Goal: Information Seeking & Learning: Learn about a topic

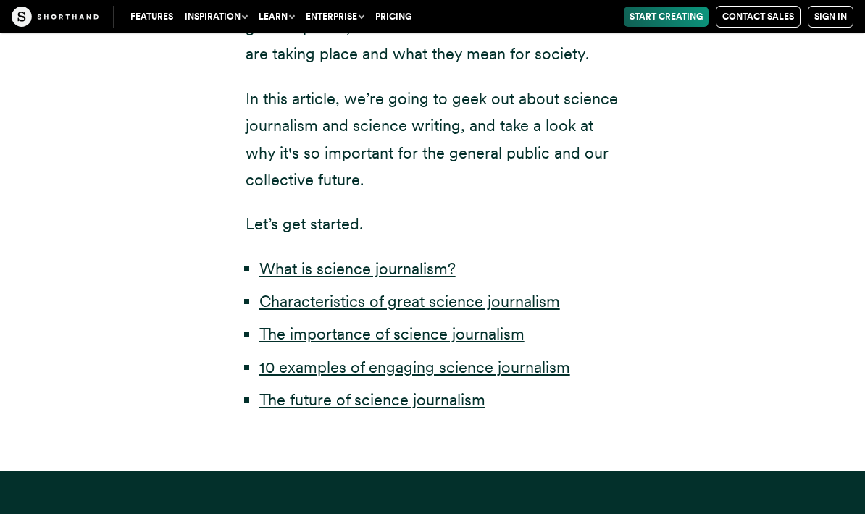
scroll to position [699, 0]
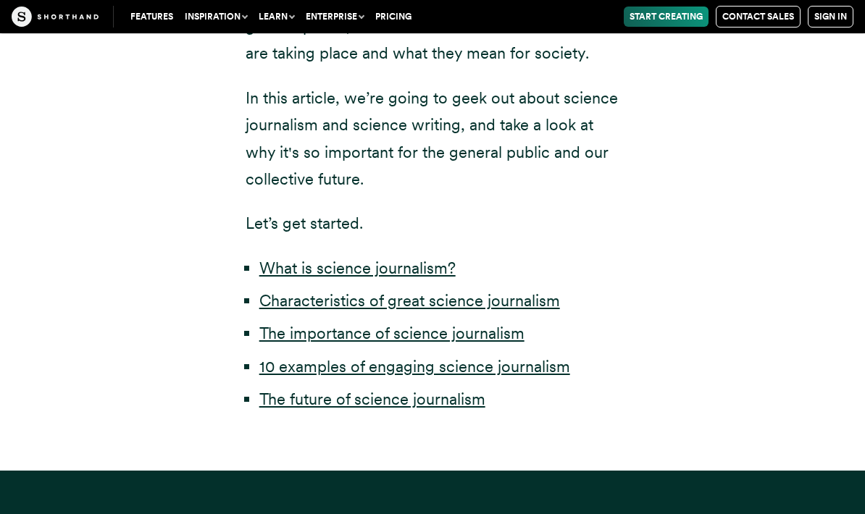
click at [295, 357] on link "10 examples of engaging science journalism" at bounding box center [414, 366] width 311 height 19
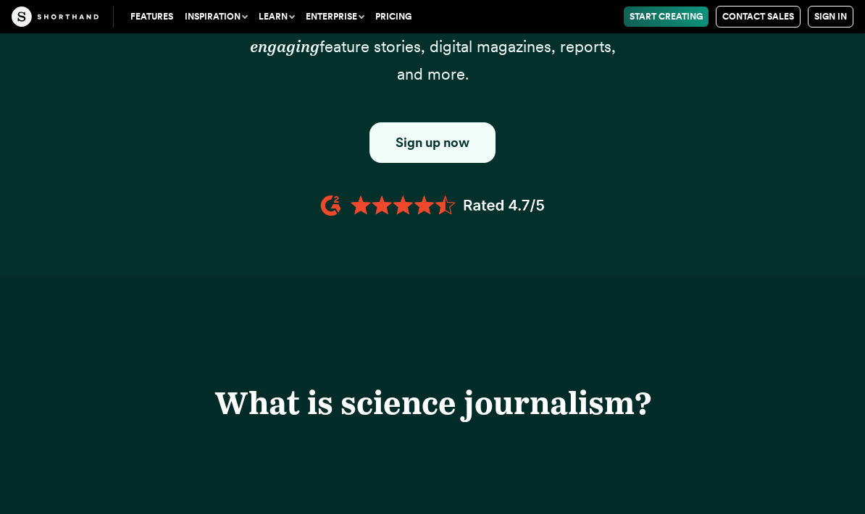
scroll to position [700, 0]
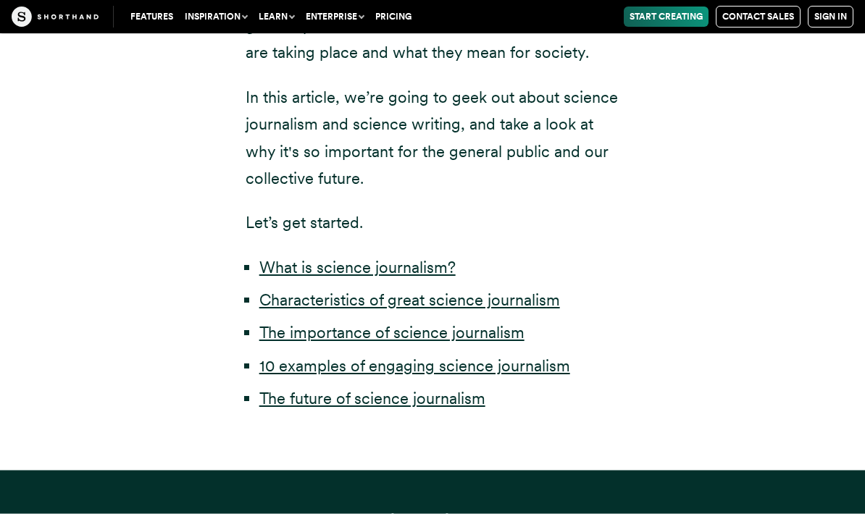
scroll to position [698, 0]
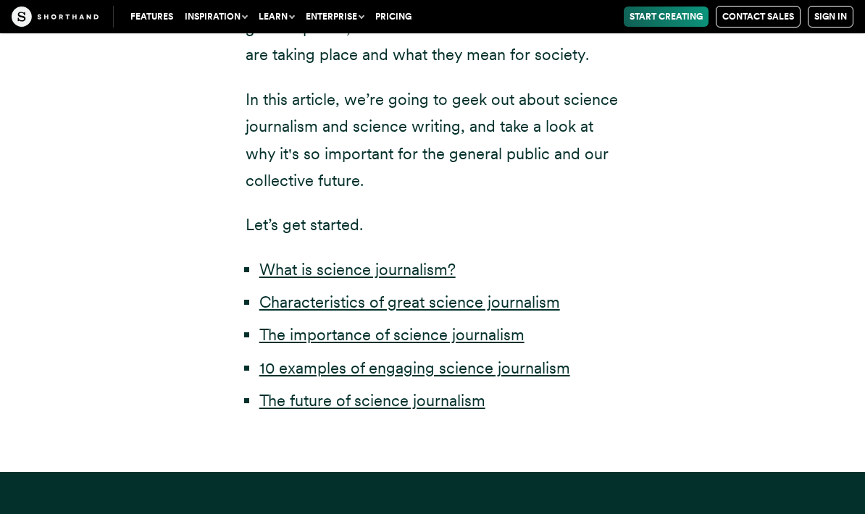
click at [283, 359] on link "10 examples of engaging science journalism" at bounding box center [414, 368] width 311 height 19
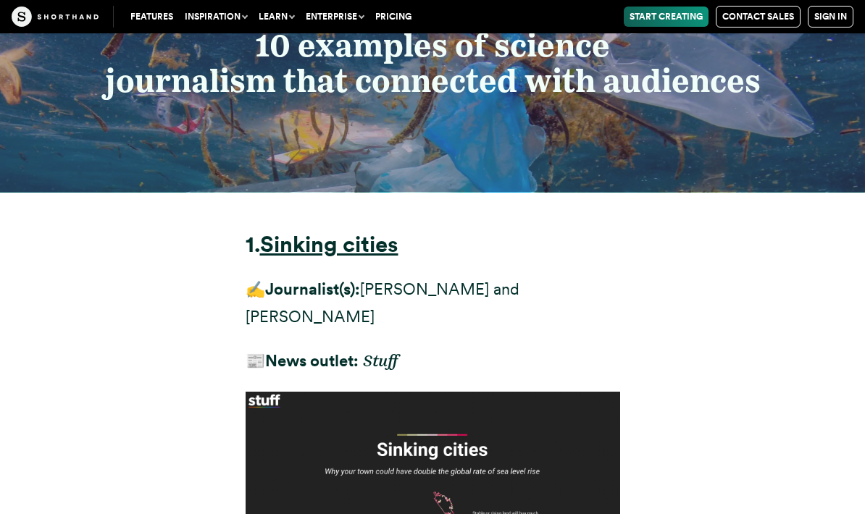
scroll to position [6799, 0]
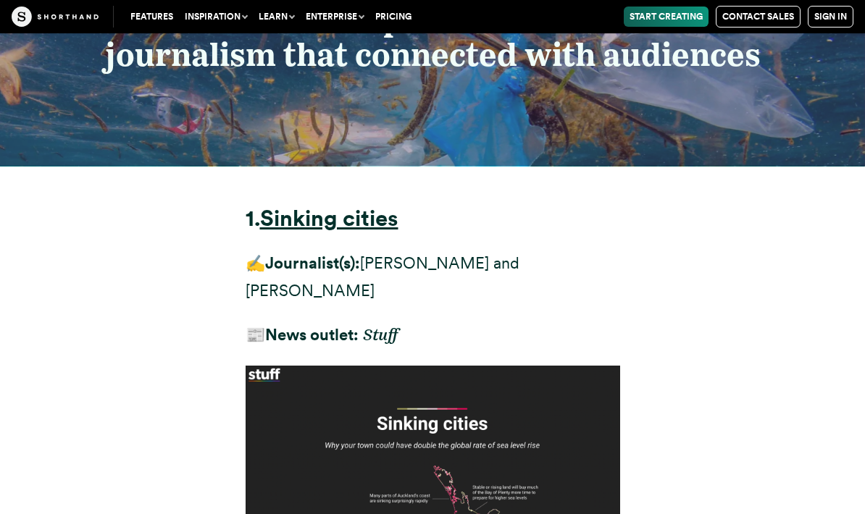
click at [285, 205] on strong "Sinking cities" at bounding box center [329, 218] width 138 height 27
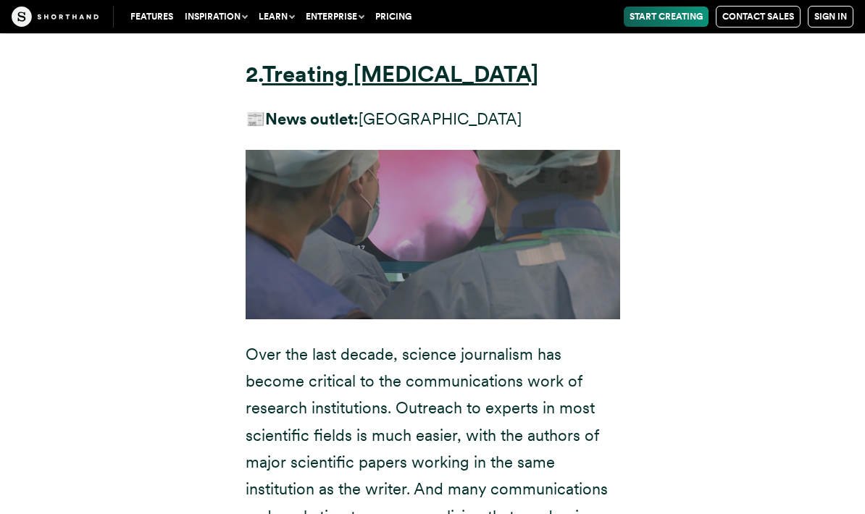
scroll to position [8924, 0]
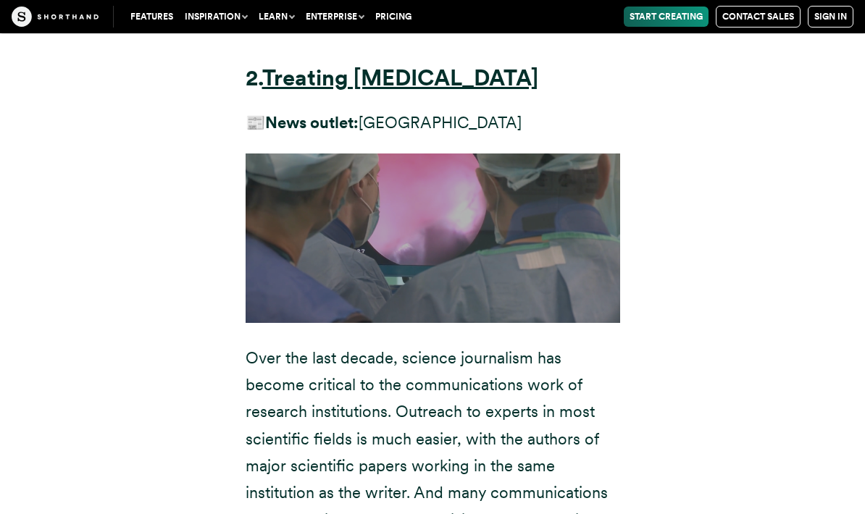
click at [309, 91] on strong "Treating [MEDICAL_DATA]" at bounding box center [400, 77] width 276 height 27
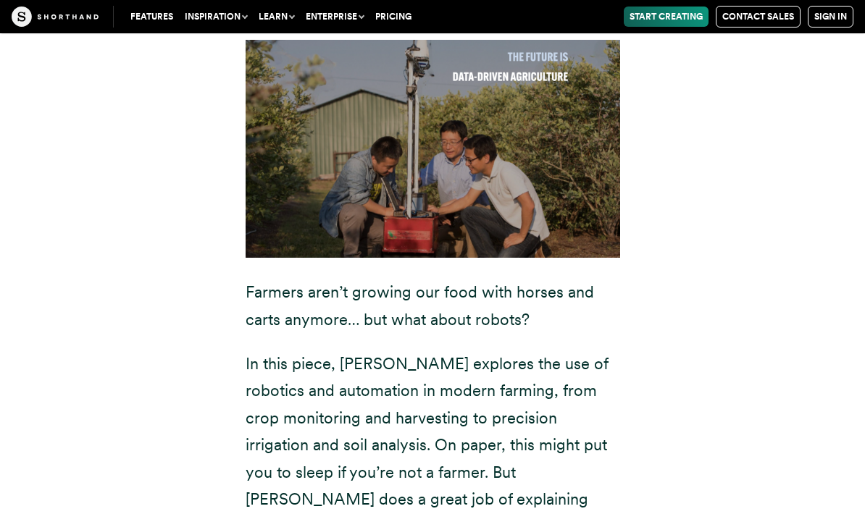
scroll to position [13510, 0]
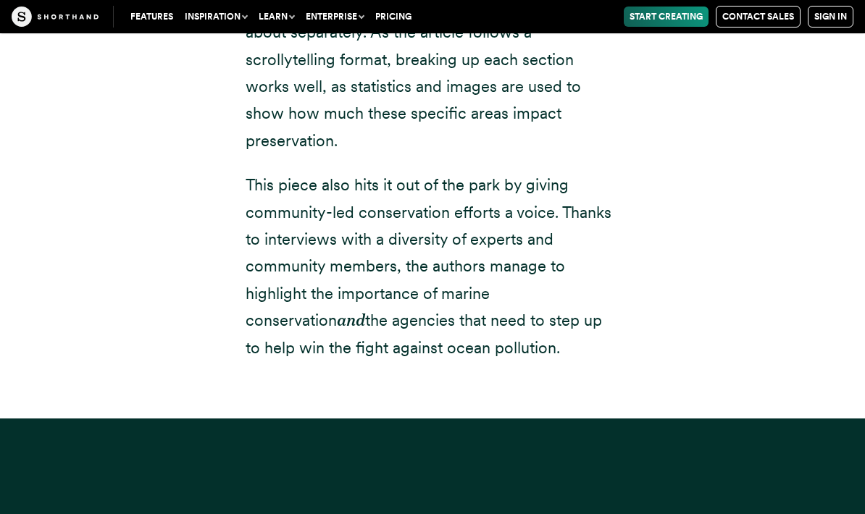
scroll to position [26441, 0]
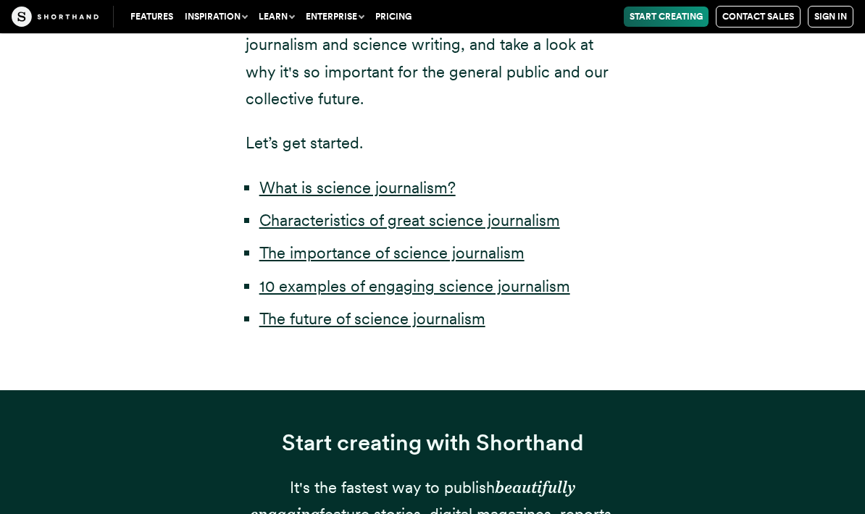
scroll to position [698, 0]
